Goal: Task Accomplishment & Management: Manage account settings

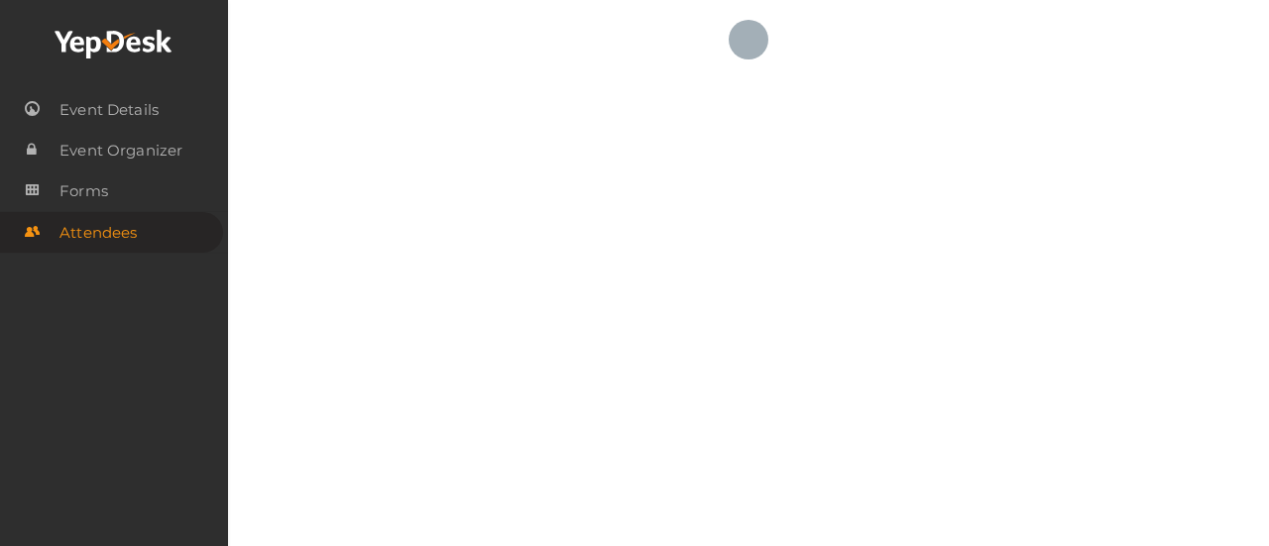
click at [87, 57] on use at bounding box center [113, 44] width 117 height 29
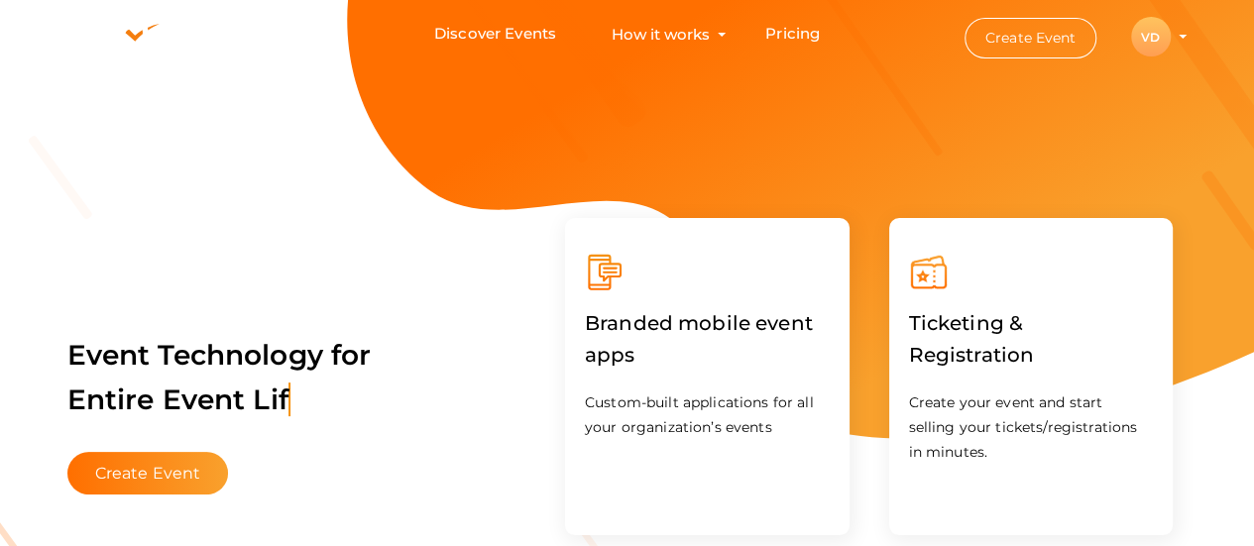
click at [1182, 33] on li "Create Event VD VD Vice President Professional Development [EMAIL_ADDRESS][DOMA…" at bounding box center [1058, 37] width 267 height 72
click at [1171, 35] on profile-pic "VD" at bounding box center [1151, 37] width 40 height 15
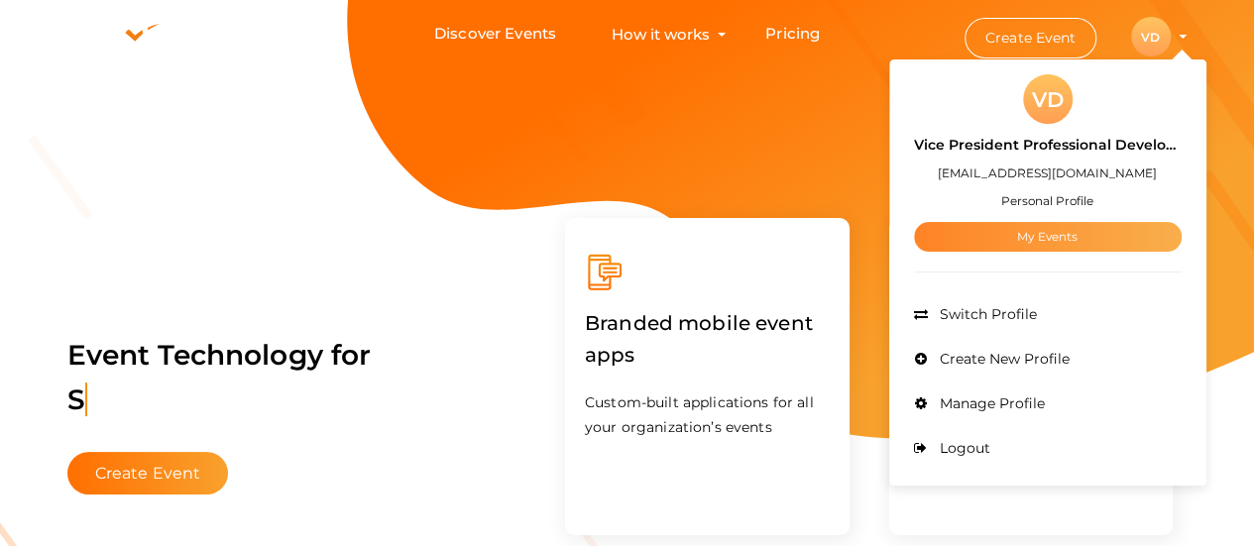
click at [1038, 240] on link "My Events" at bounding box center [1048, 237] width 268 height 30
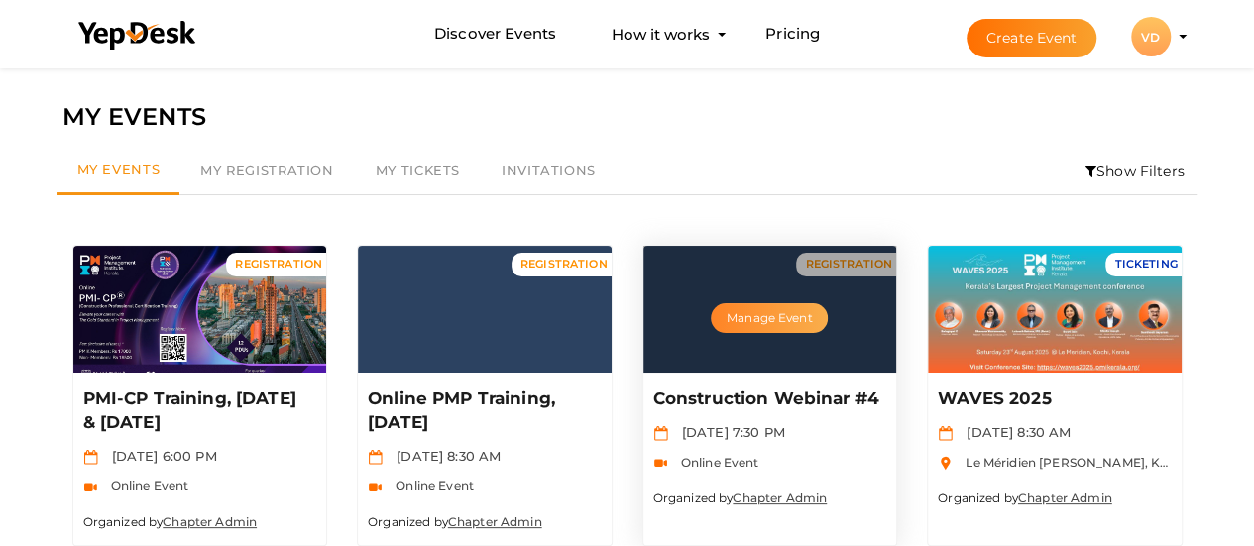
click at [793, 312] on button "Manage Event" at bounding box center [769, 318] width 117 height 30
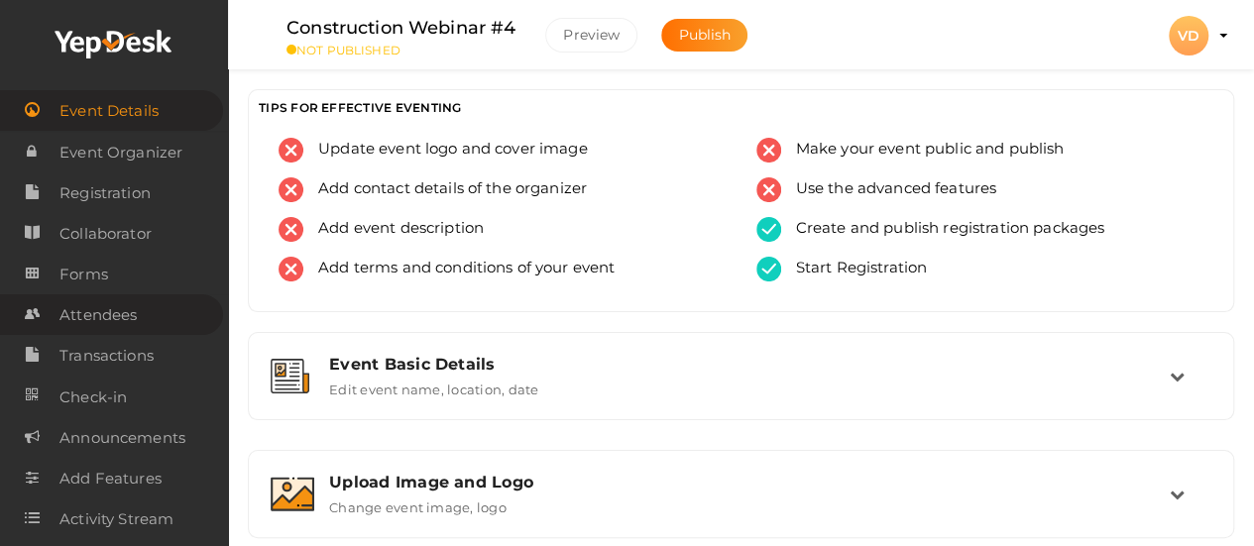
click at [142, 314] on link "Attendees" at bounding box center [111, 314] width 223 height 41
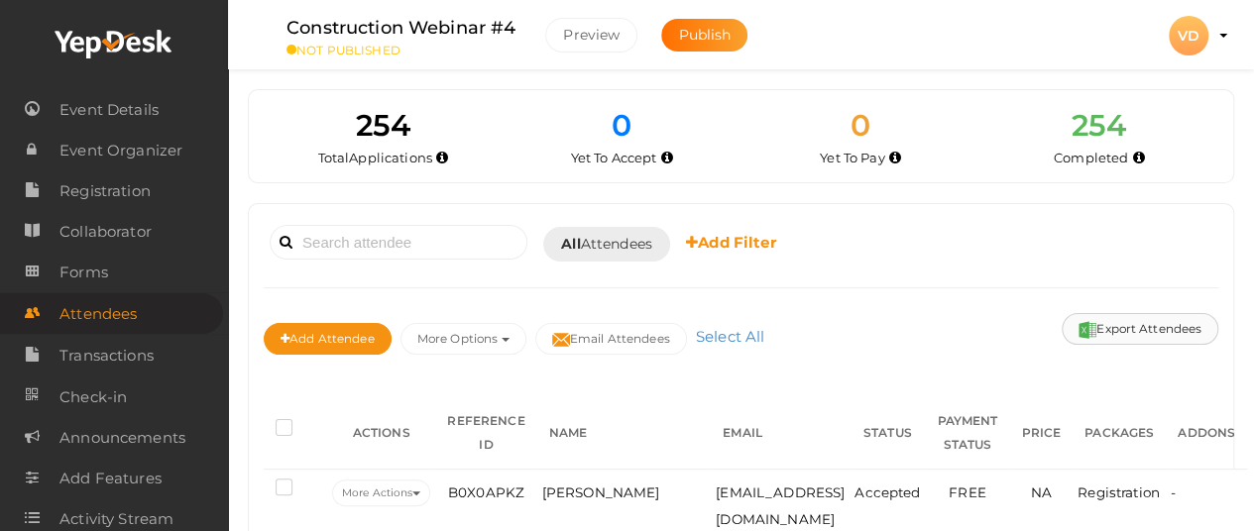
click at [1172, 319] on button "Export Attendees" at bounding box center [1140, 329] width 157 height 32
